Goal: Information Seeking & Learning: Learn about a topic

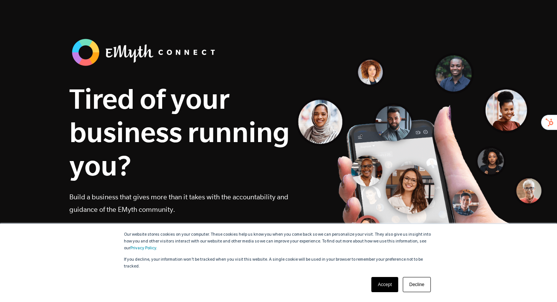
click at [388, 284] on link "Accept" at bounding box center [384, 284] width 27 height 15
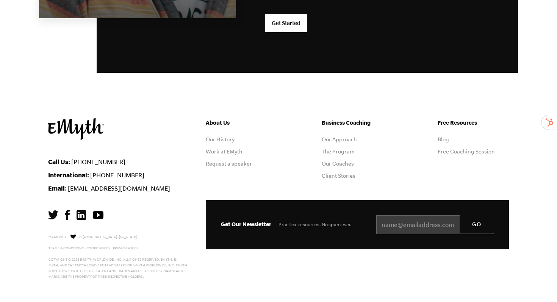
scroll to position [2034, 0]
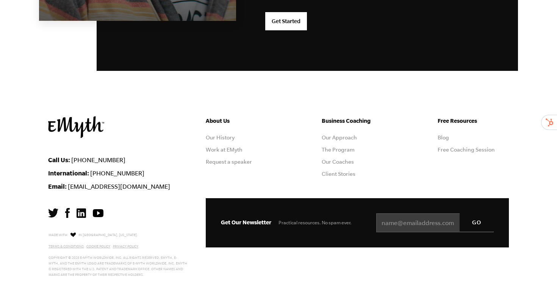
click at [81, 211] on img at bounding box center [81, 212] width 9 height 9
click at [339, 136] on link "Our Approach" at bounding box center [339, 138] width 35 height 6
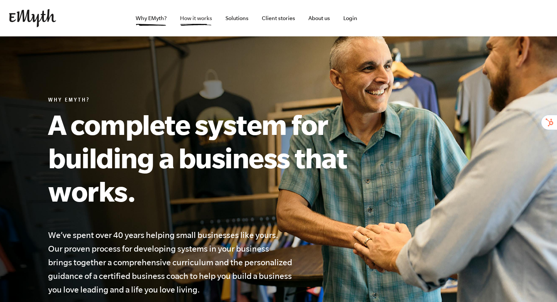
click at [195, 16] on link "How it works" at bounding box center [196, 18] width 44 height 36
click at [28, 18] on img at bounding box center [32, 18] width 47 height 18
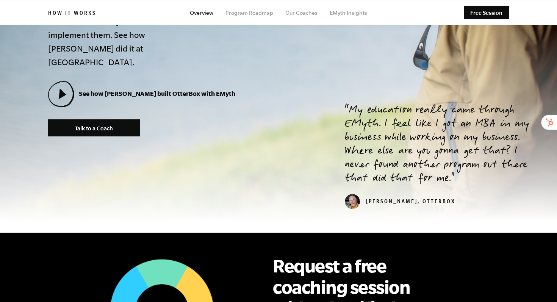
scroll to position [255, 0]
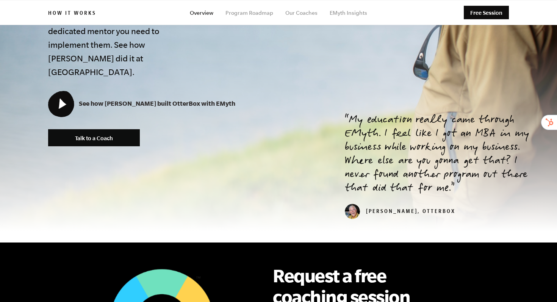
click at [64, 93] on icon at bounding box center [61, 103] width 25 height 25
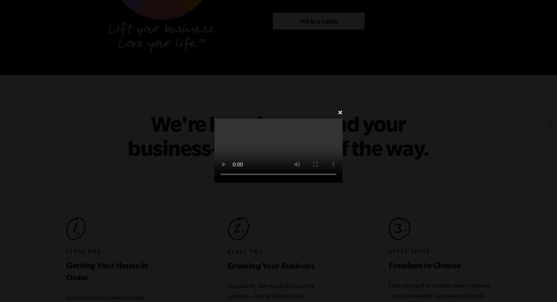
scroll to position [636, 0]
